Goal: Check status: Check status

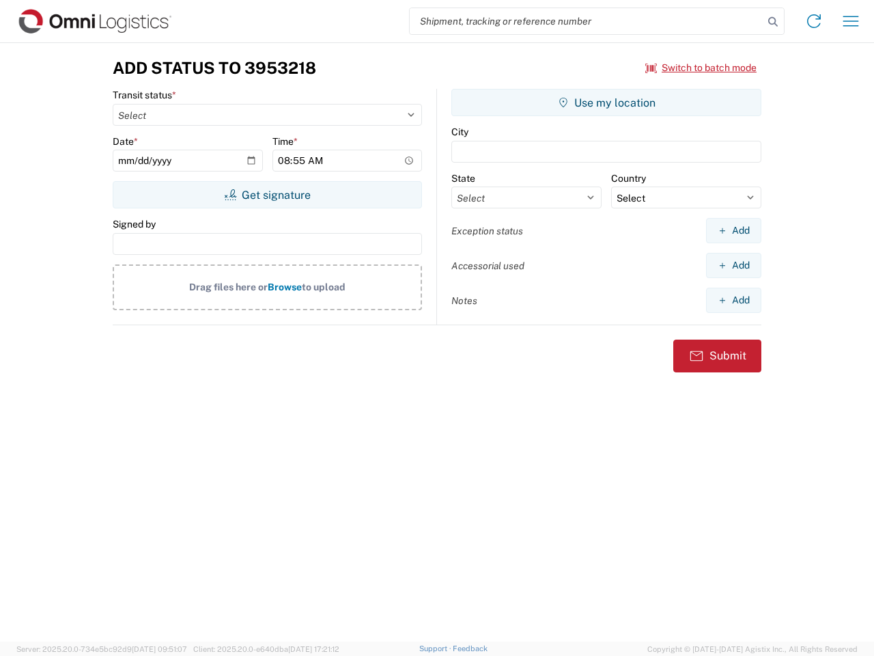
click at [587, 21] on input "search" at bounding box center [587, 21] width 354 height 26
click at [773, 22] on icon at bounding box center [773, 21] width 19 height 19
click at [814, 21] on icon at bounding box center [814, 21] width 22 height 22
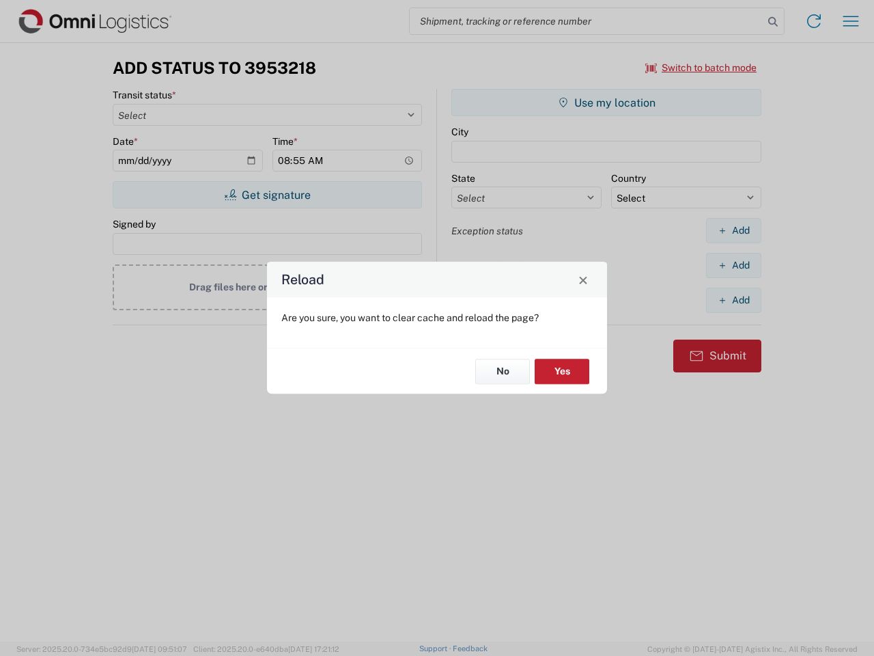
click at [851, 21] on div "Reload Are you sure, you want to clear cache and reload the page? No Yes" at bounding box center [437, 328] width 874 height 656
click at [701, 68] on div "Reload Are you sure, you want to clear cache and reload the page? No Yes" at bounding box center [437, 328] width 874 height 656
click at [267, 195] on div "Reload Are you sure, you want to clear cache and reload the page? No Yes" at bounding box center [437, 328] width 874 height 656
click at [607, 102] on div "Reload Are you sure, you want to clear cache and reload the page? No Yes" at bounding box center [437, 328] width 874 height 656
click at [734, 230] on div "Reload Are you sure, you want to clear cache and reload the page? No Yes" at bounding box center [437, 328] width 874 height 656
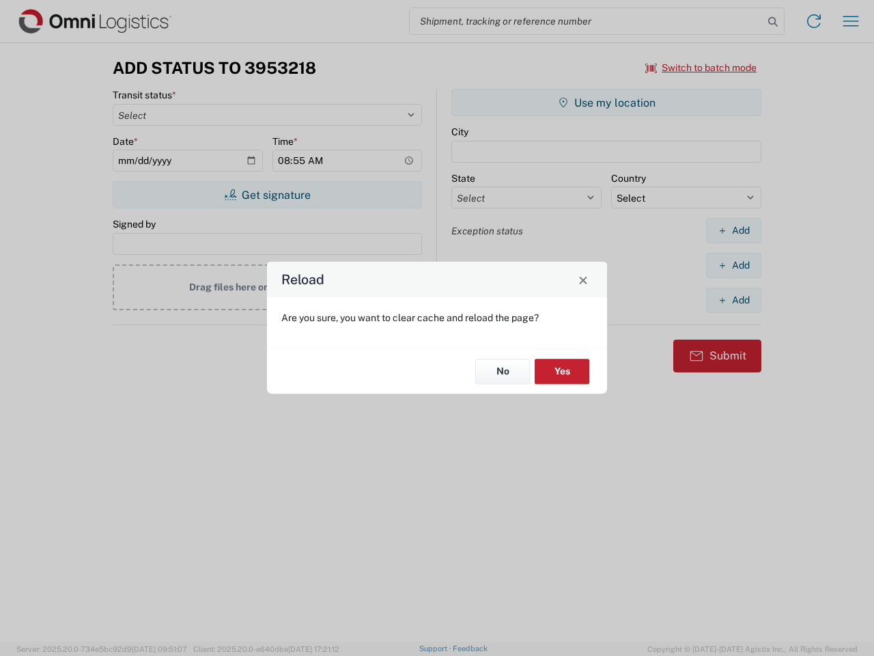
click at [734, 265] on div "Reload Are you sure, you want to clear cache and reload the page? No Yes" at bounding box center [437, 328] width 874 height 656
click at [734, 300] on div "Reload Are you sure, you want to clear cache and reload the page? No Yes" at bounding box center [437, 328] width 874 height 656
